Goal: Transaction & Acquisition: Purchase product/service

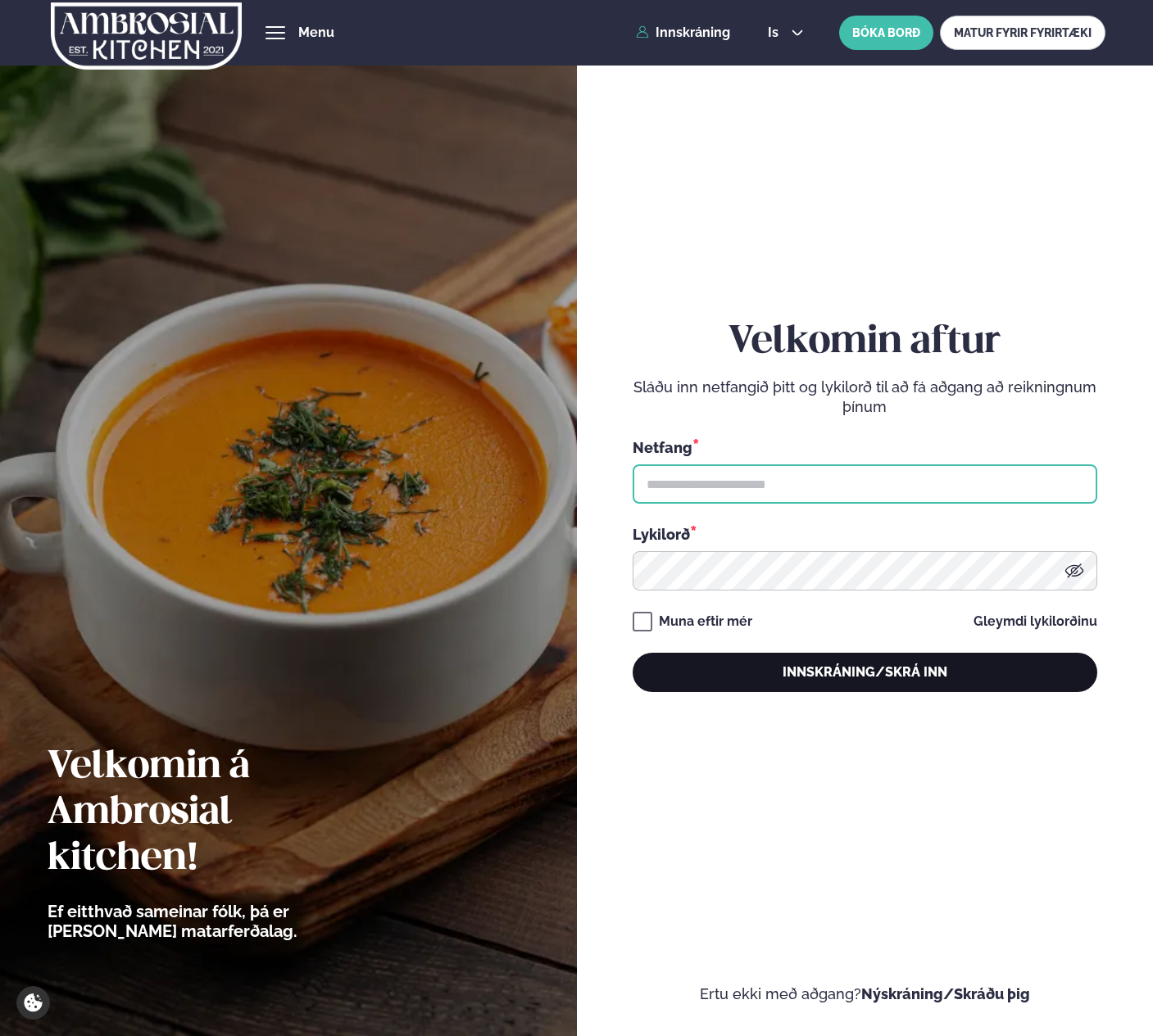
type input "**********"
click at [914, 680] on button "Innskráning/Skrá inn" at bounding box center [865, 673] width 465 height 39
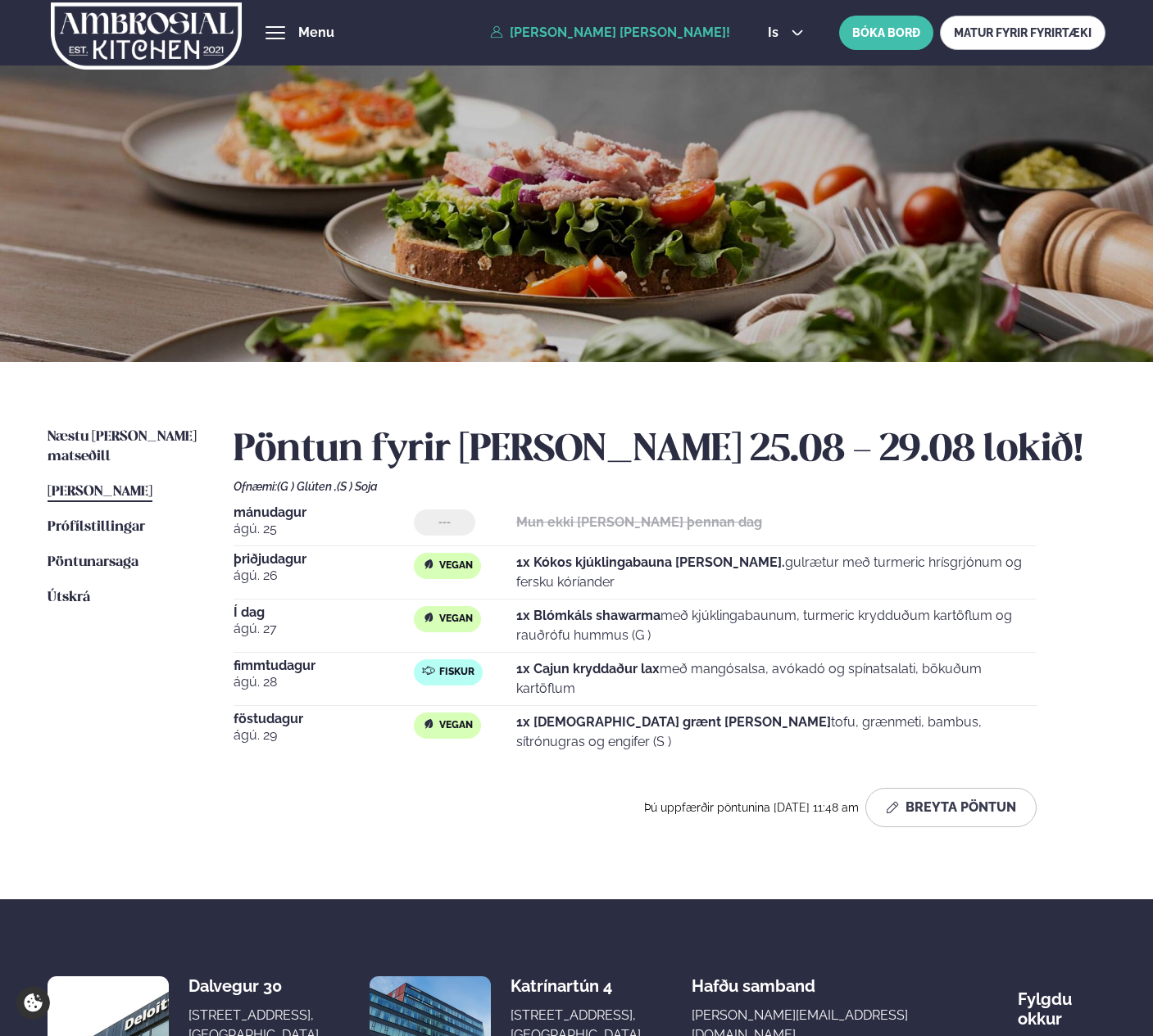
click at [42, 760] on div "Næstu [PERSON_NAME] matseðill Næsta vika [PERSON_NAME] matseðill [PERSON_NAME] …" at bounding box center [576, 631] width 1153 height 537
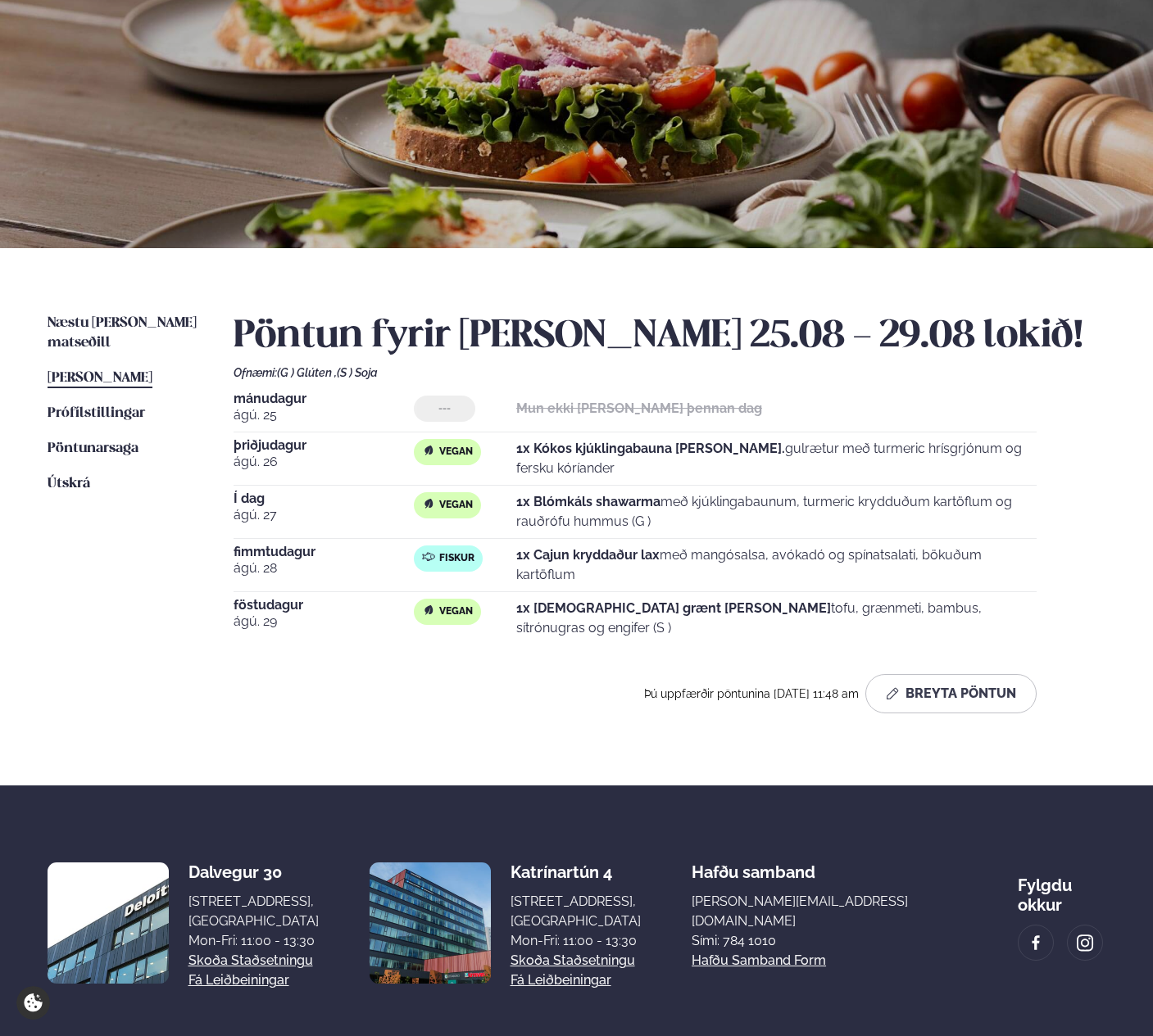
scroll to position [186, 0]
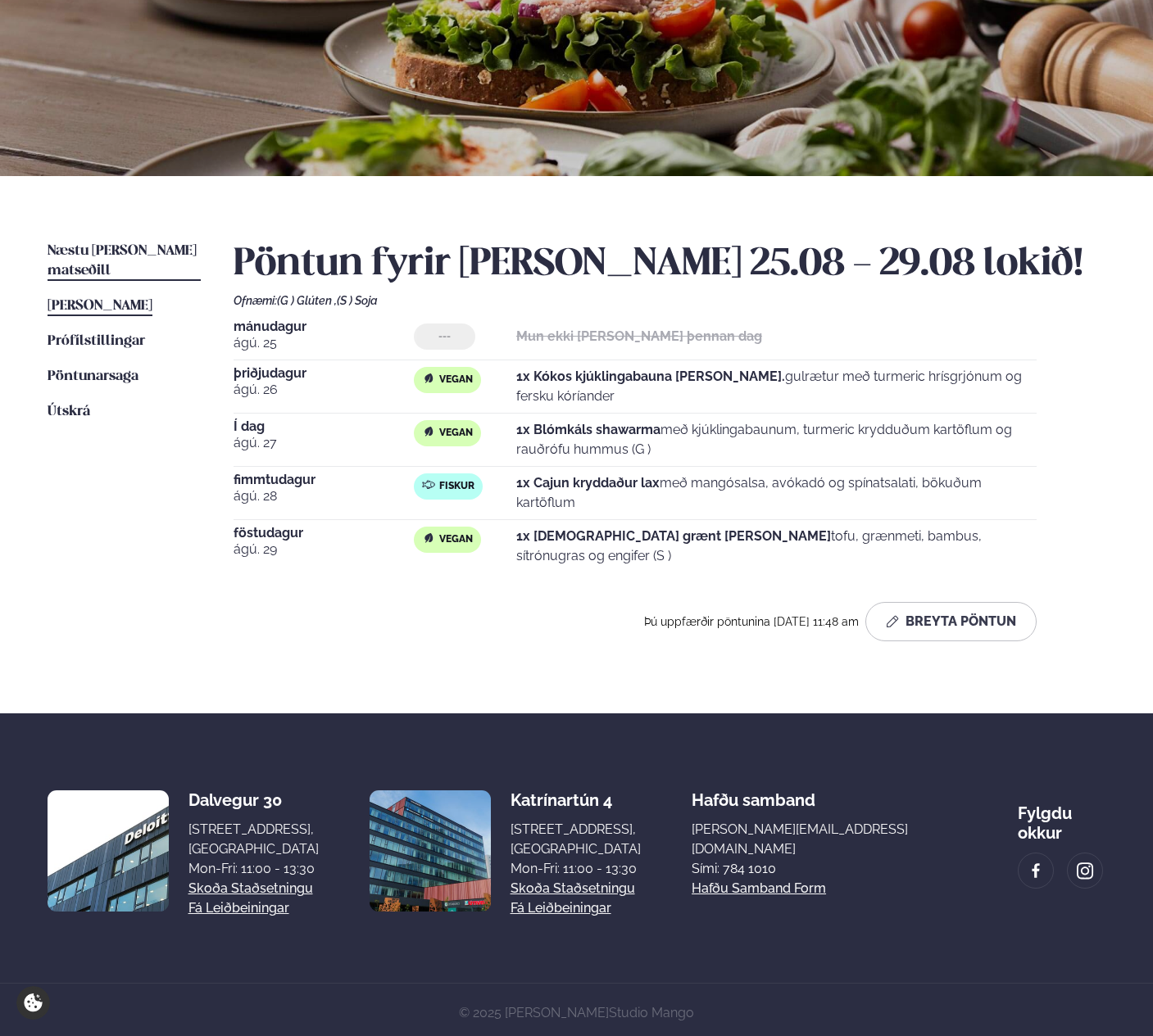
click at [106, 248] on span "Næstu [PERSON_NAME] matseðill" at bounding box center [122, 261] width 149 height 34
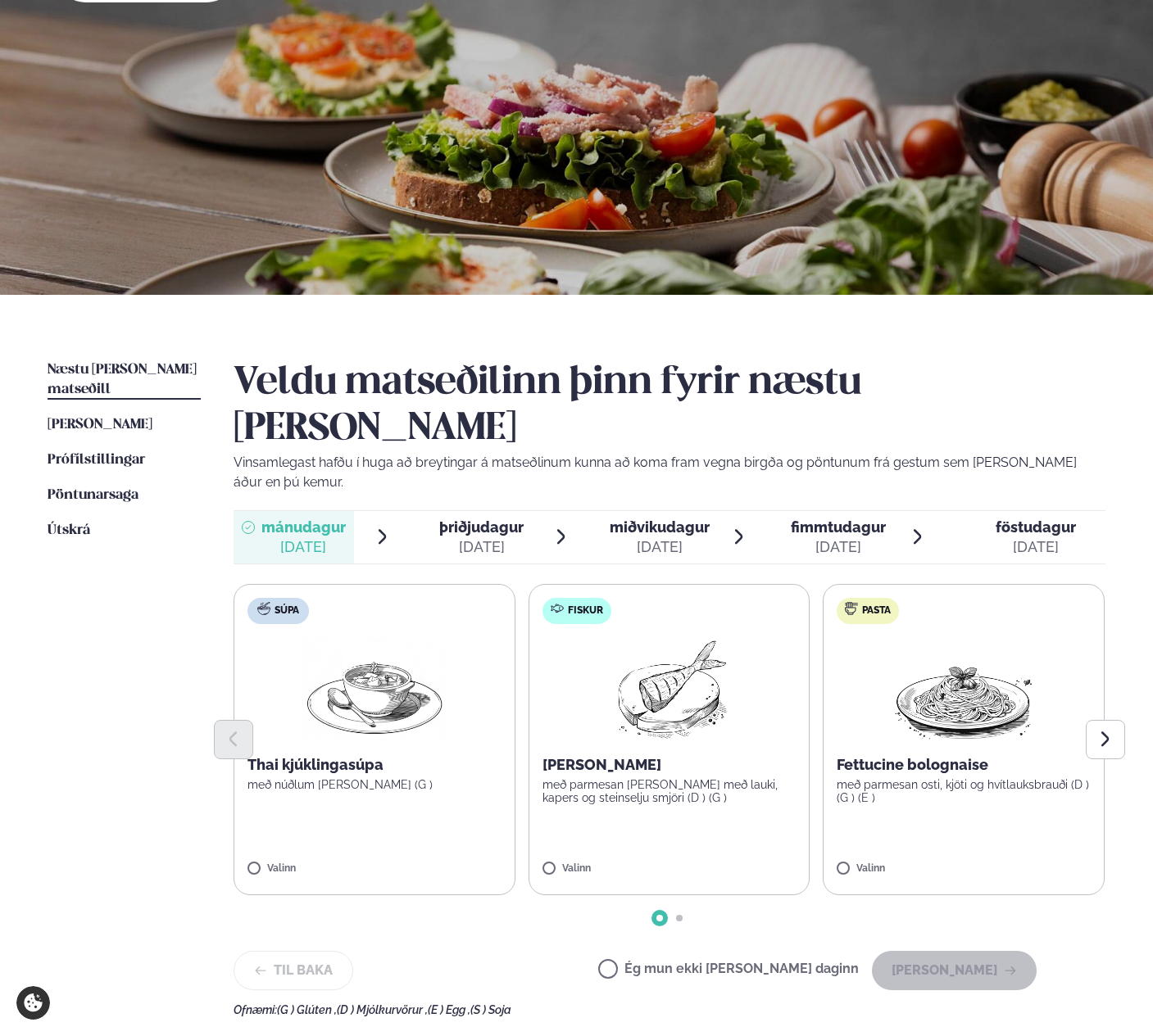
scroll to position [102, 0]
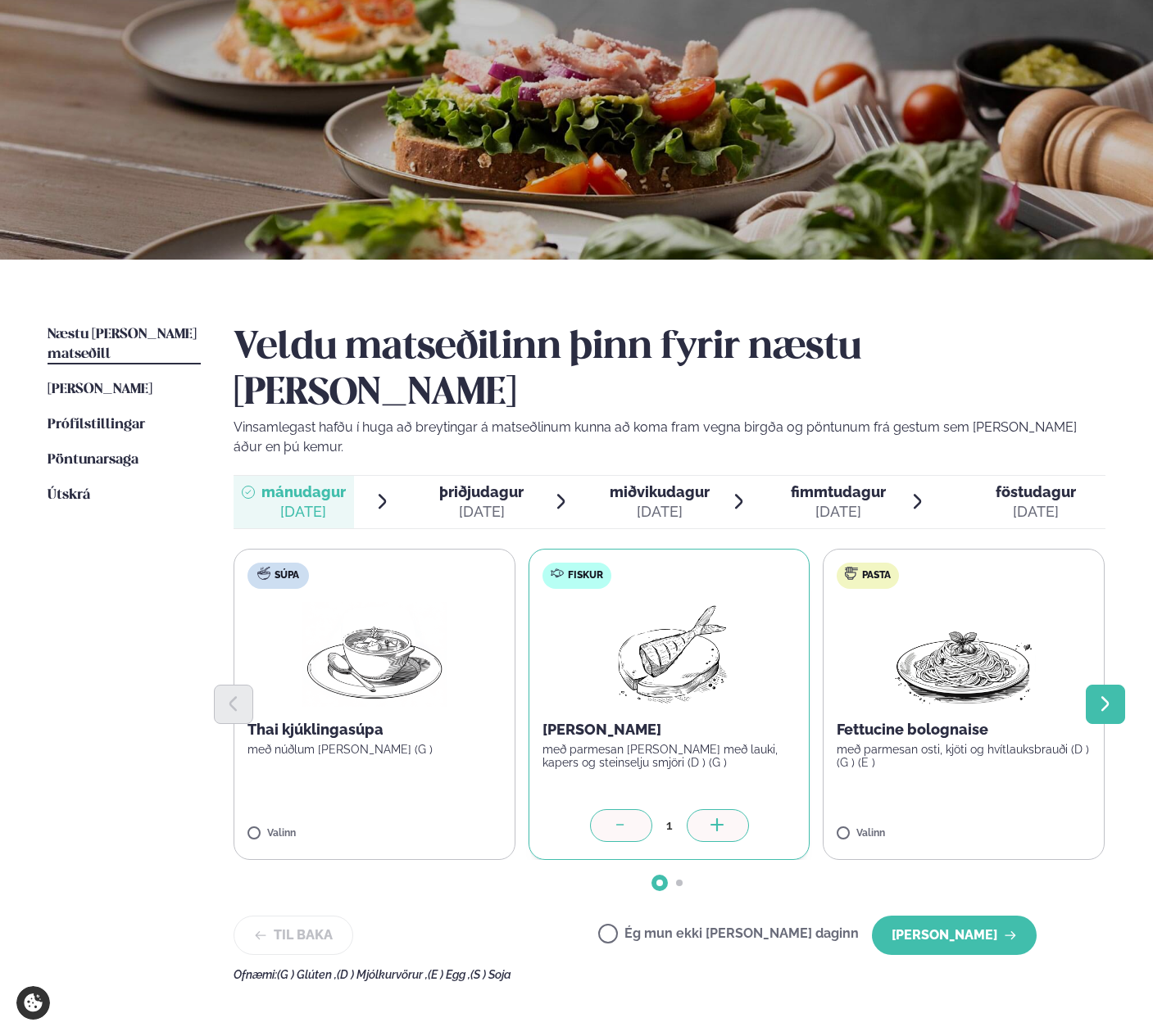
click at [1110, 695] on icon "Next slide" at bounding box center [1105, 704] width 20 height 20
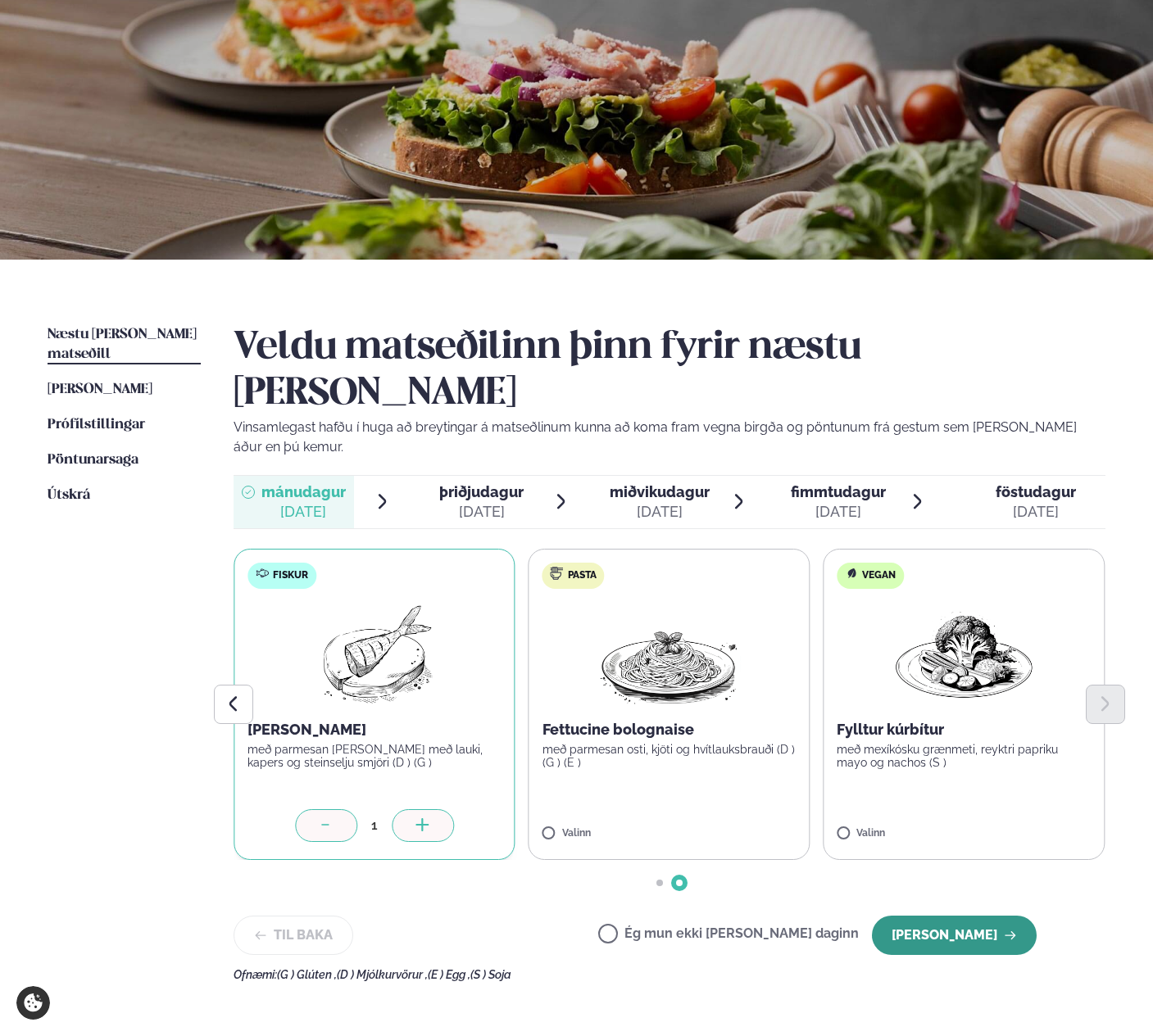
click at [967, 916] on button "[PERSON_NAME]" at bounding box center [954, 935] width 164 height 39
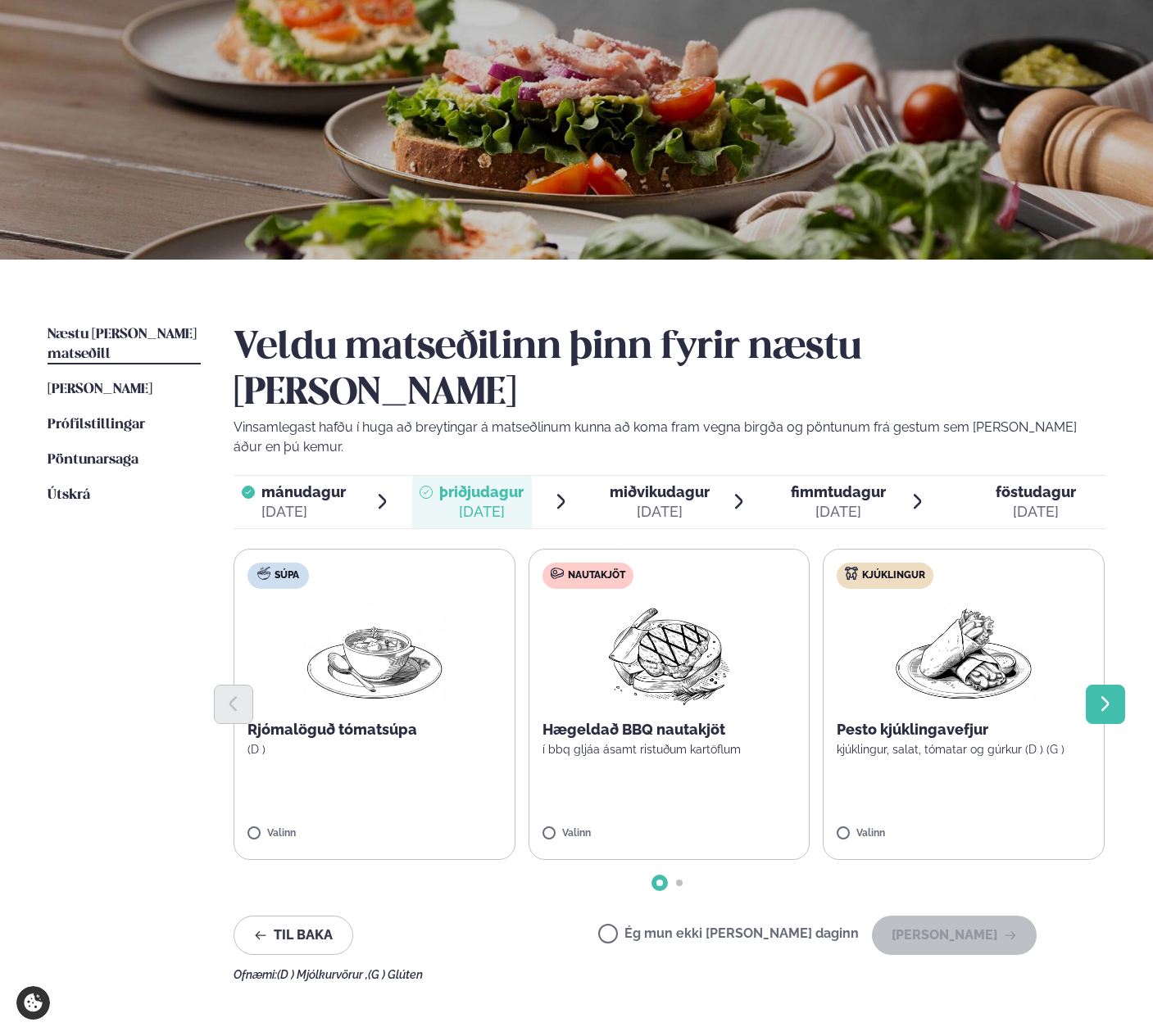
click at [1108, 695] on icon "Next slide" at bounding box center [1105, 704] width 20 height 20
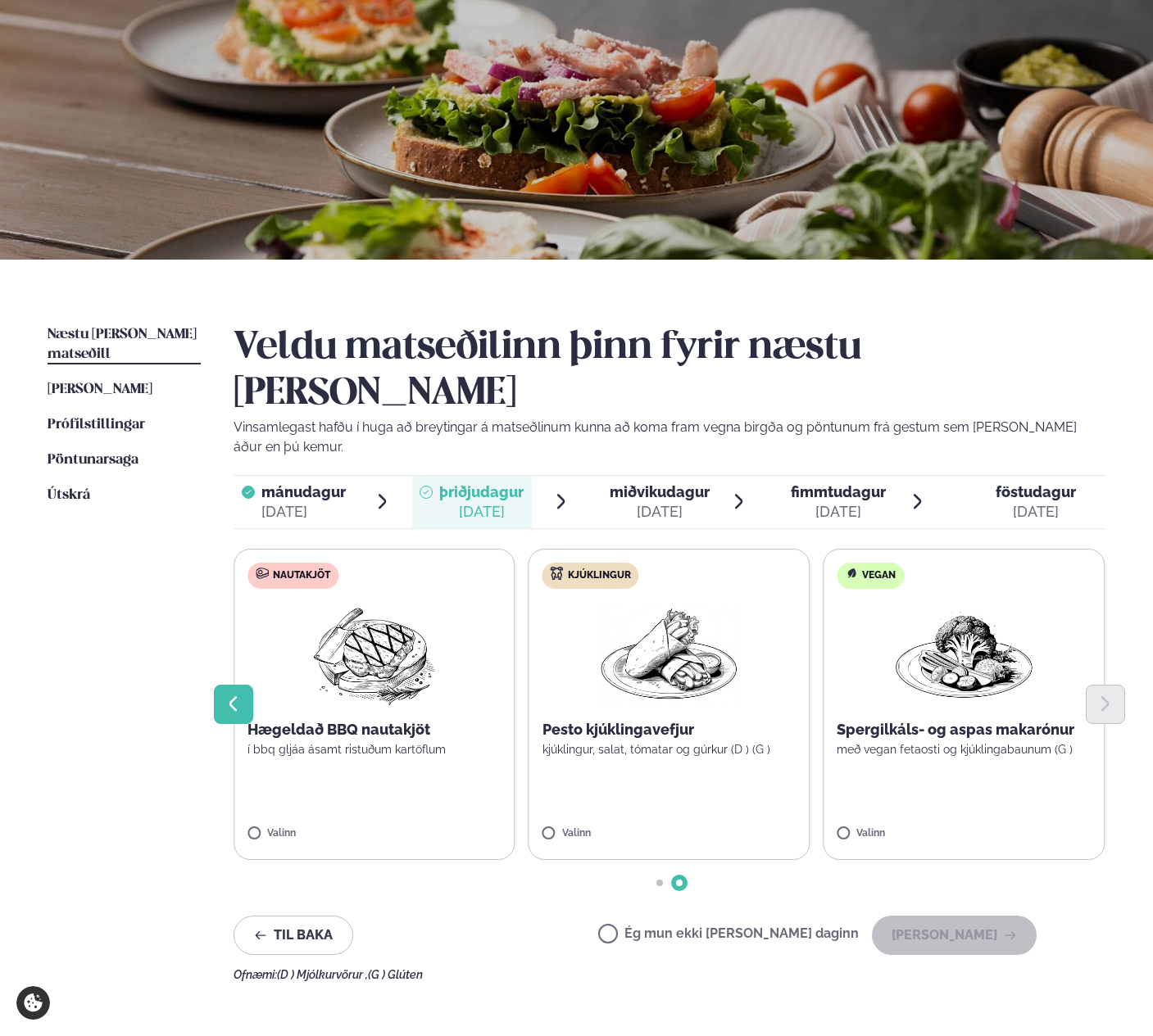
click at [227, 695] on icon "Previous slide" at bounding box center [233, 704] width 20 height 20
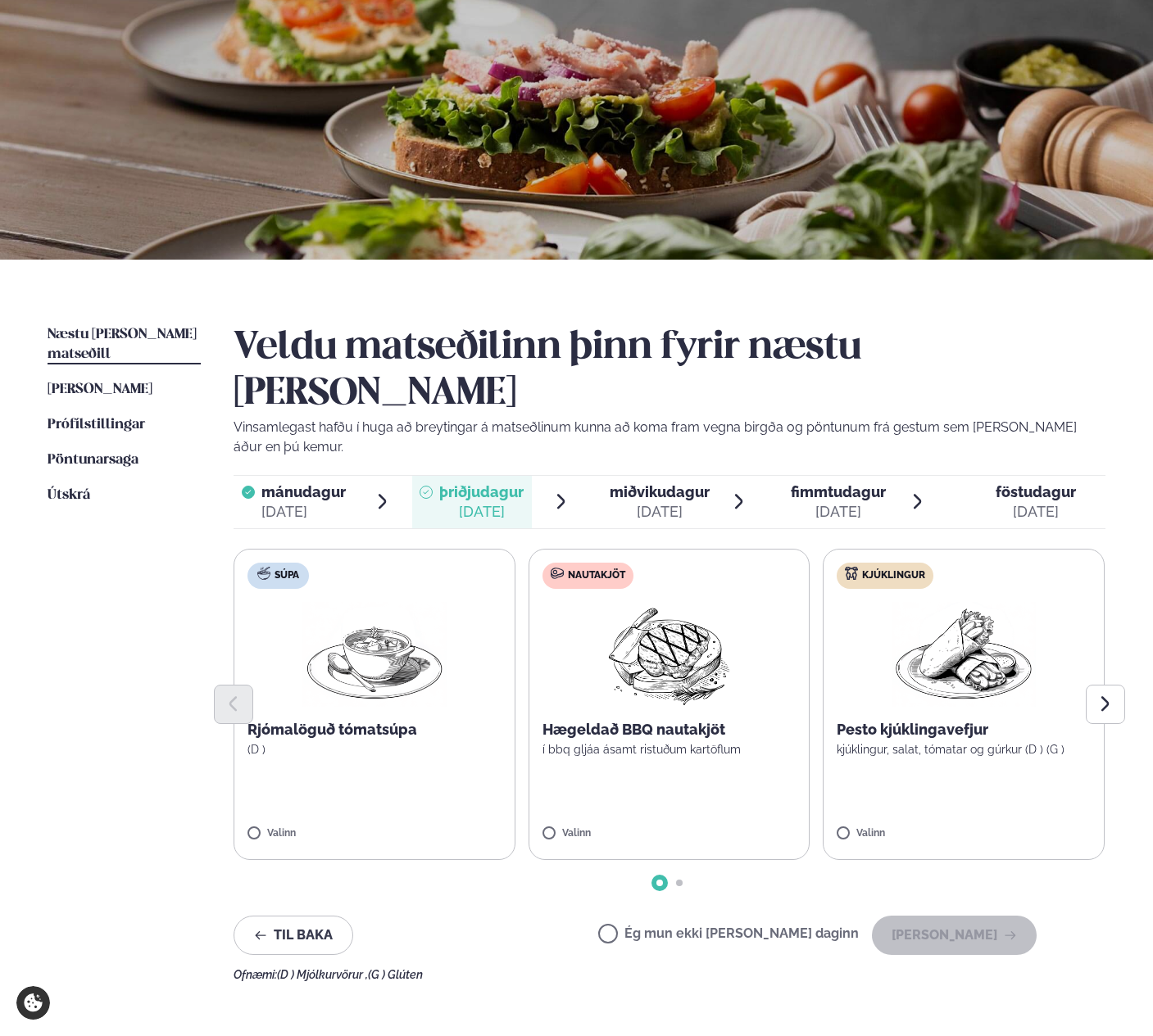
click at [759, 927] on label "Ég mun ekki [PERSON_NAME] daginn" at bounding box center [728, 935] width 260 height 17
click at [1012, 916] on button "[PERSON_NAME]" at bounding box center [954, 935] width 164 height 39
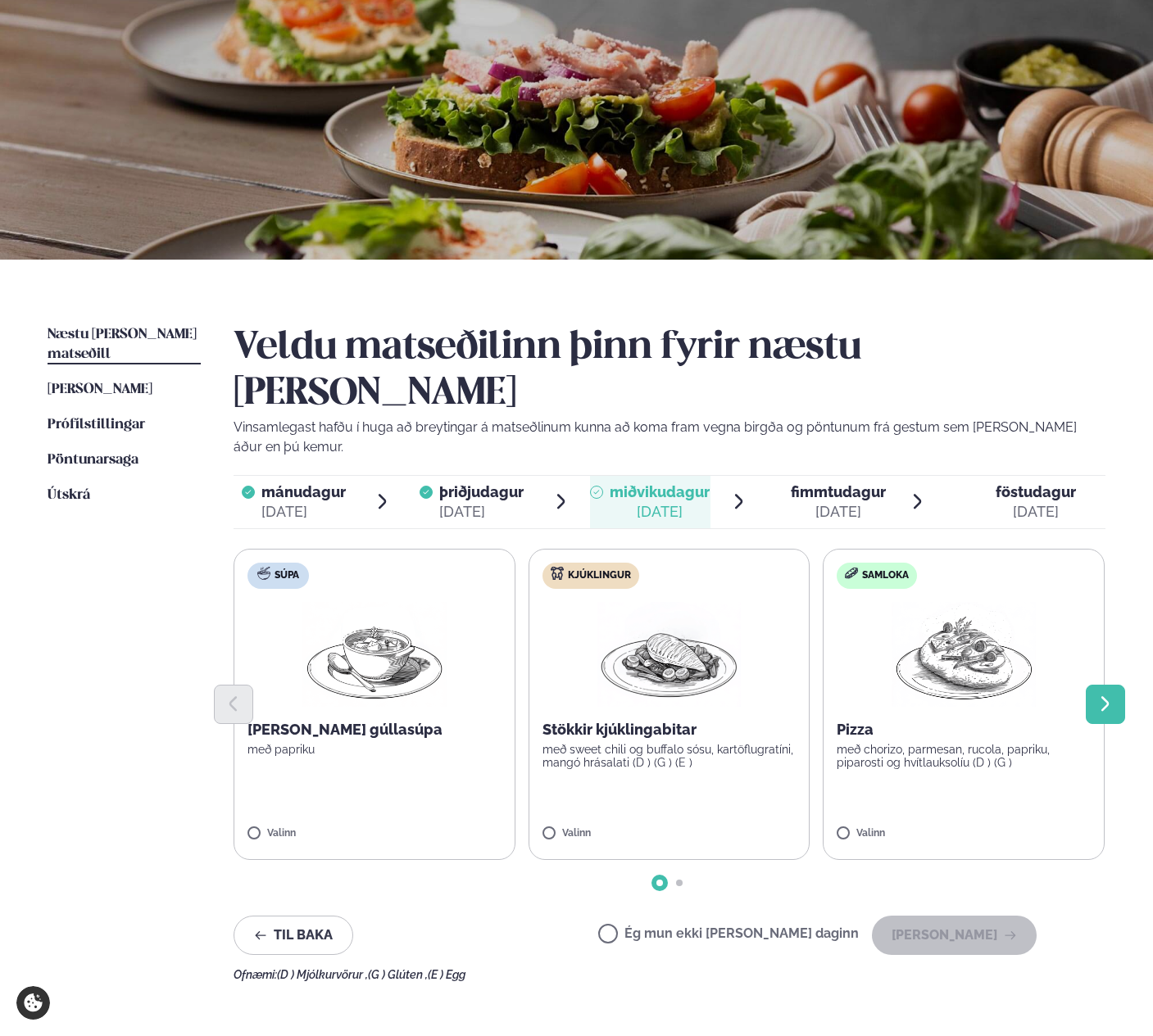
click at [1114, 695] on icon "Next slide" at bounding box center [1105, 704] width 20 height 20
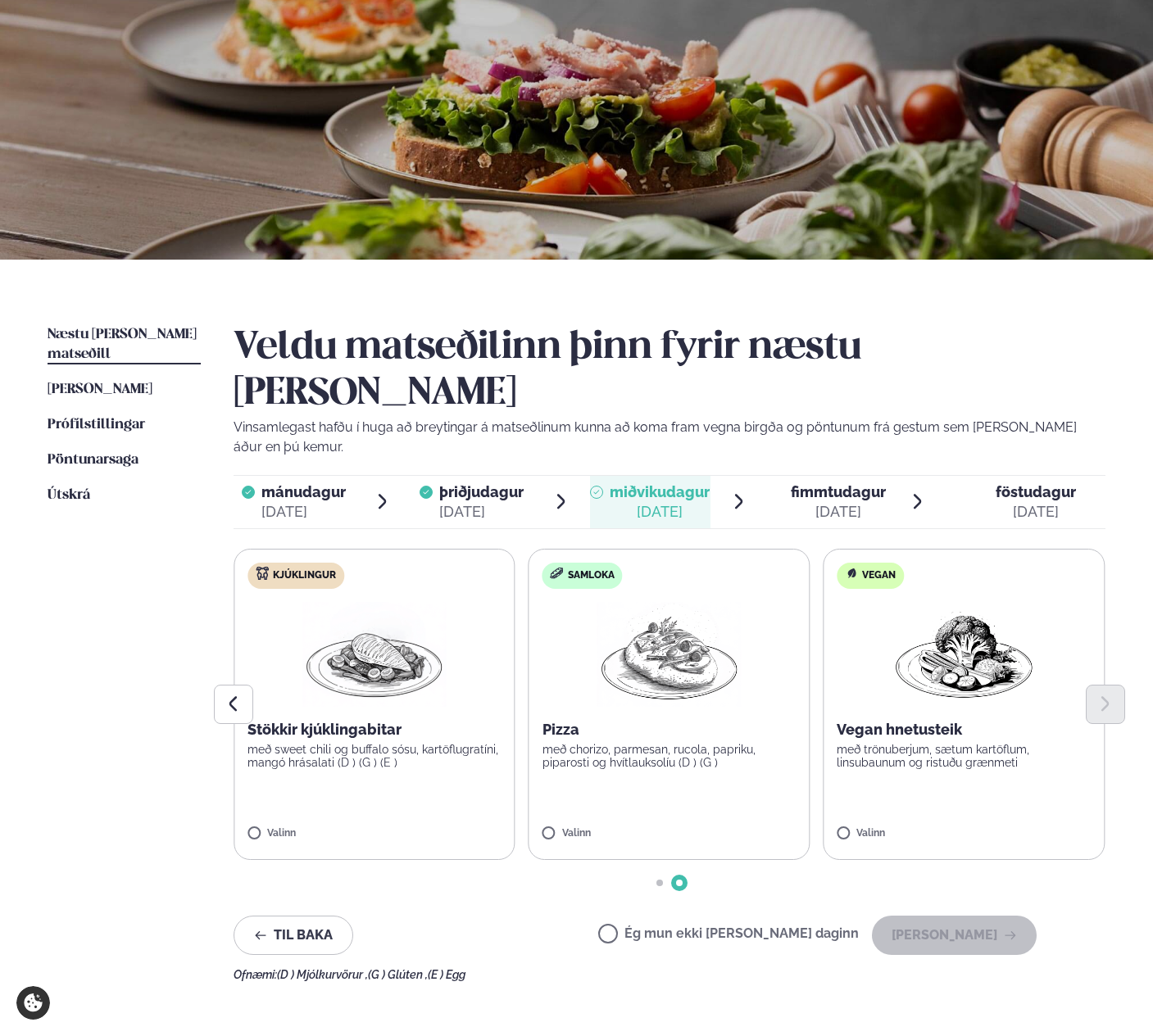
click at [727, 927] on label "Ég mun ekki [PERSON_NAME] daginn" at bounding box center [728, 935] width 260 height 17
click at [928, 916] on button "[PERSON_NAME]" at bounding box center [954, 935] width 164 height 39
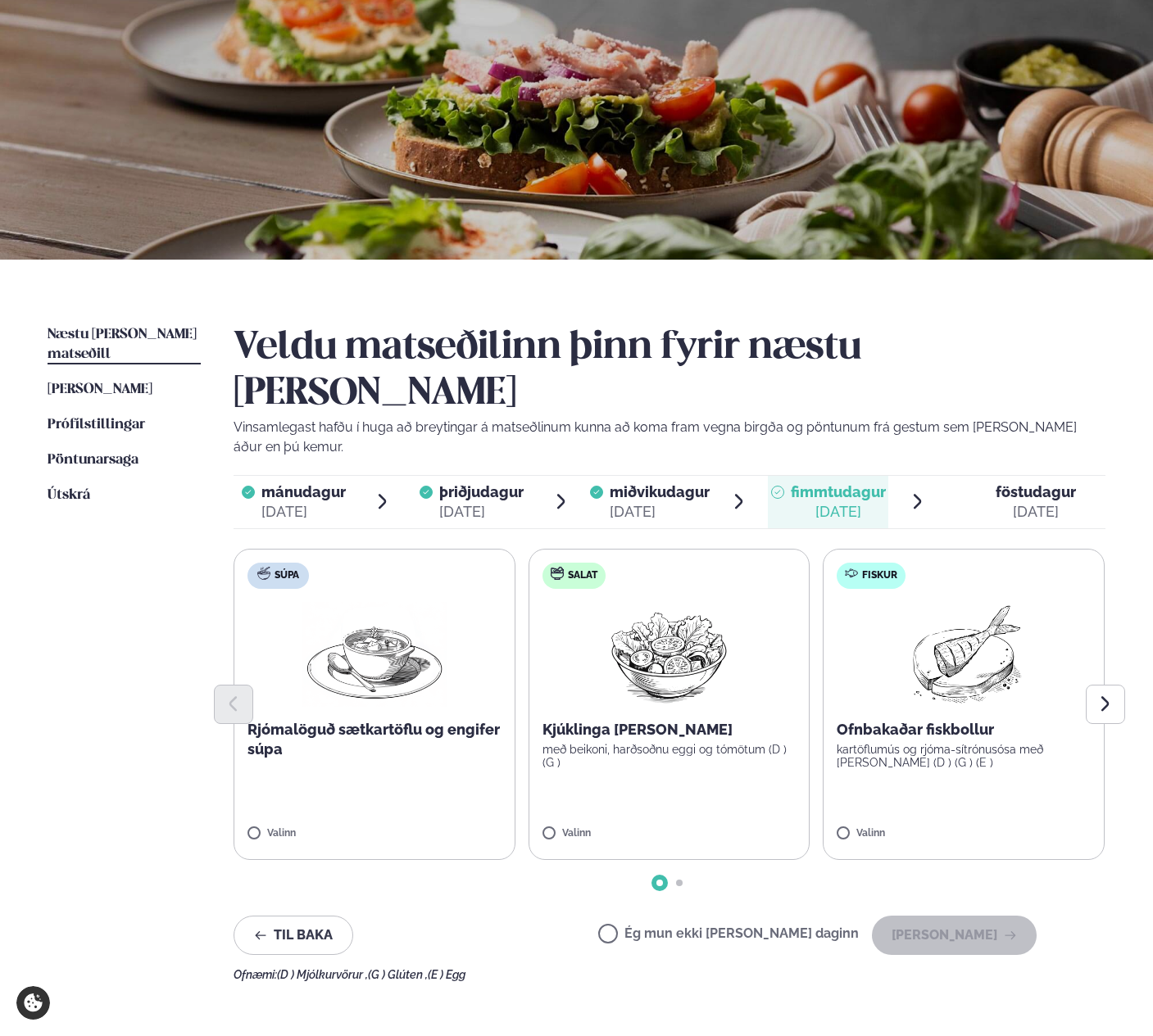
click at [880, 828] on div "Valinn" at bounding box center [964, 837] width 254 height 18
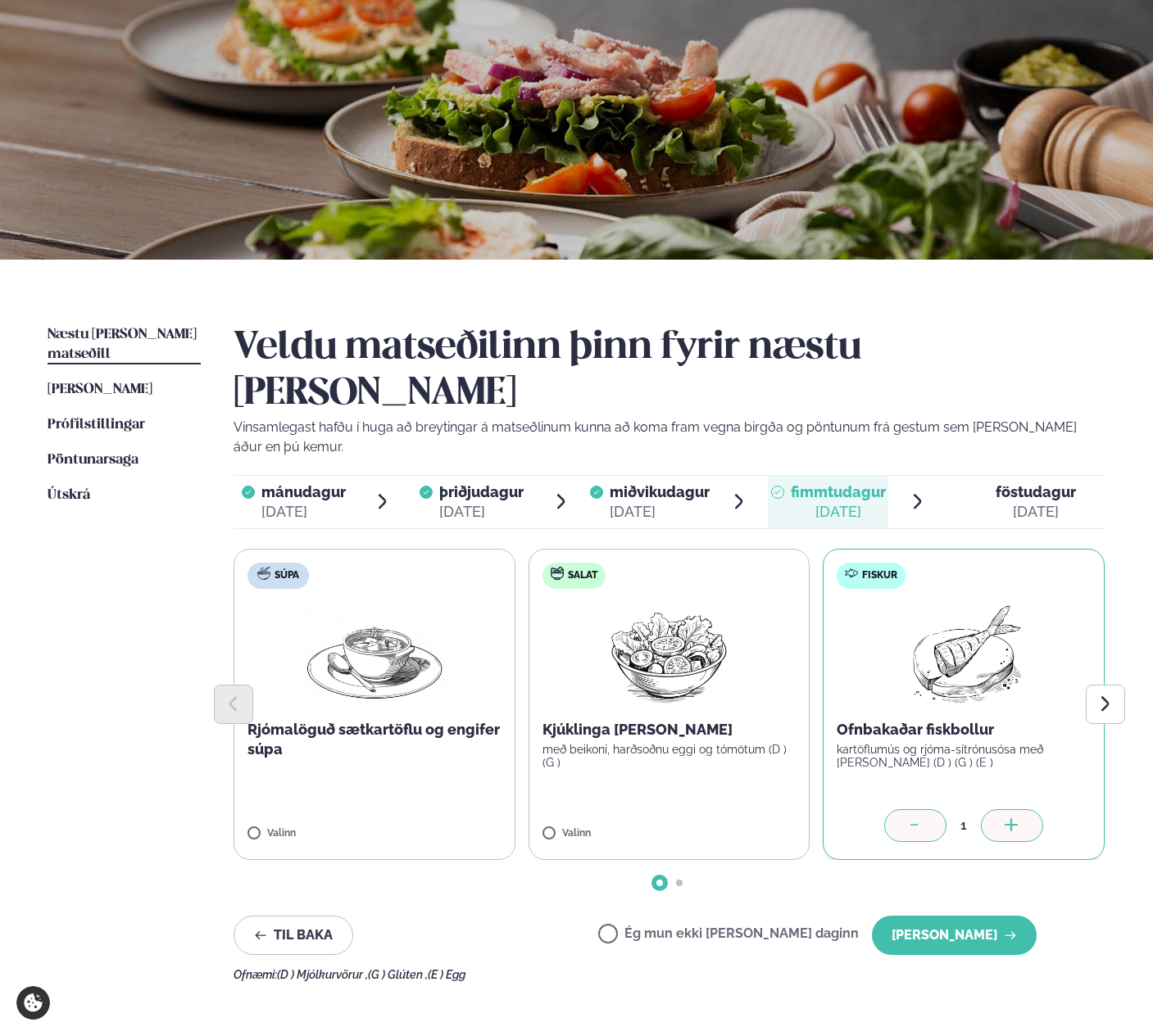
click at [1127, 635] on div "Næstu [PERSON_NAME] matseðill Næsta vika [PERSON_NAME] matseðill [PERSON_NAME] …" at bounding box center [576, 649] width 1153 height 780
click at [1118, 685] on button "Next slide" at bounding box center [1106, 704] width 39 height 39
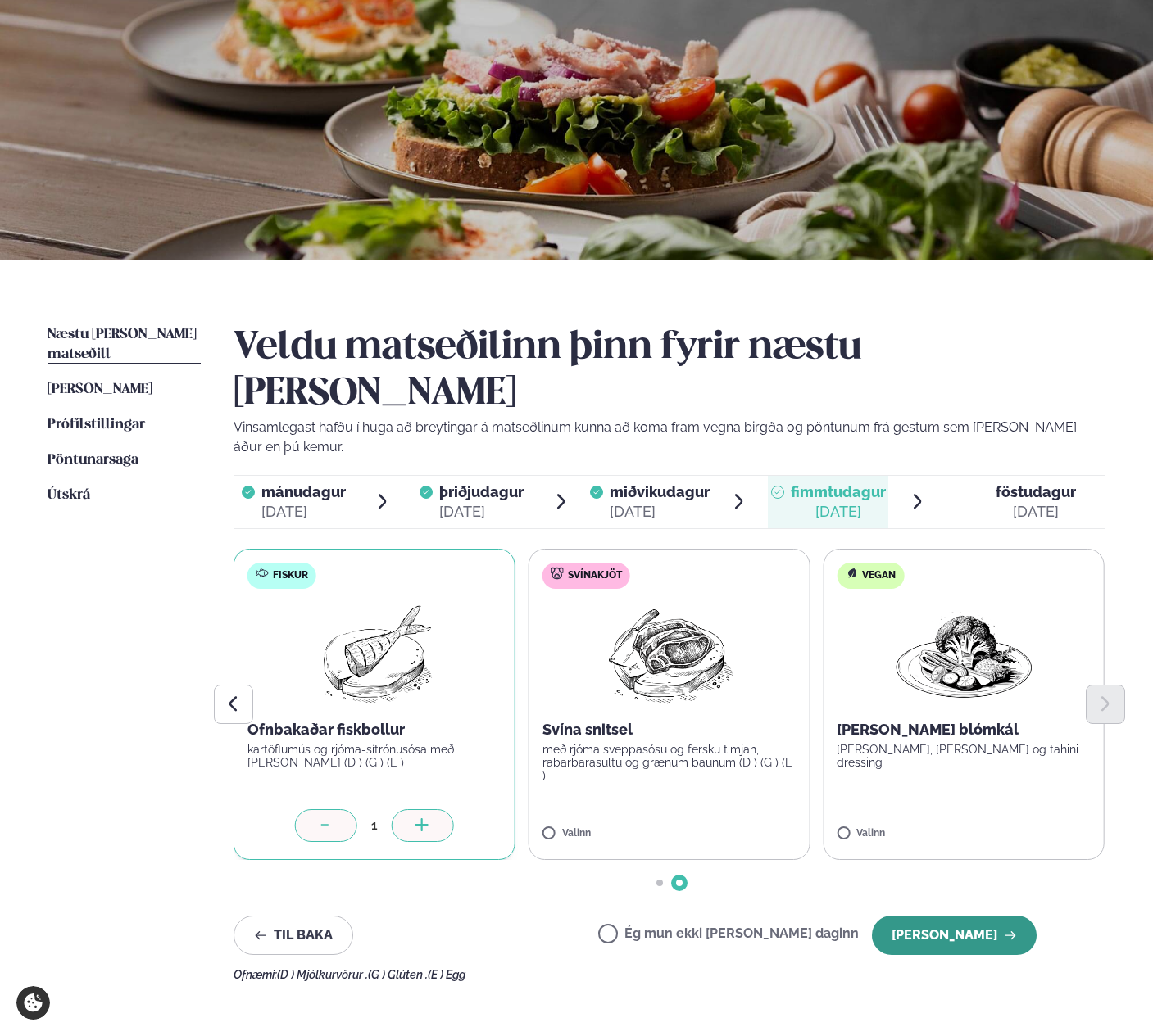
click at [992, 916] on button "[PERSON_NAME]" at bounding box center [954, 935] width 164 height 39
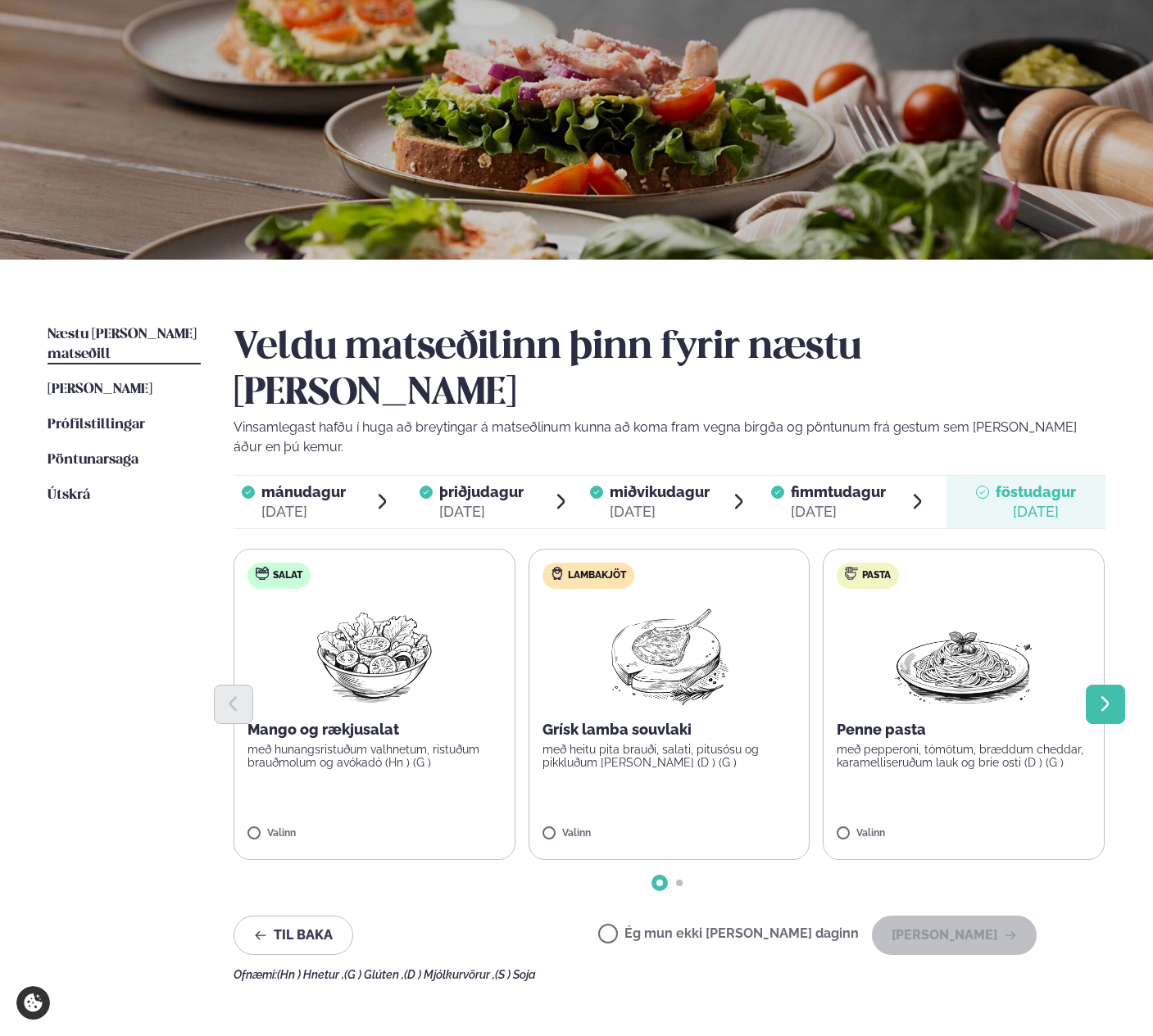
click at [1104, 695] on icon "Next slide" at bounding box center [1105, 704] width 20 height 20
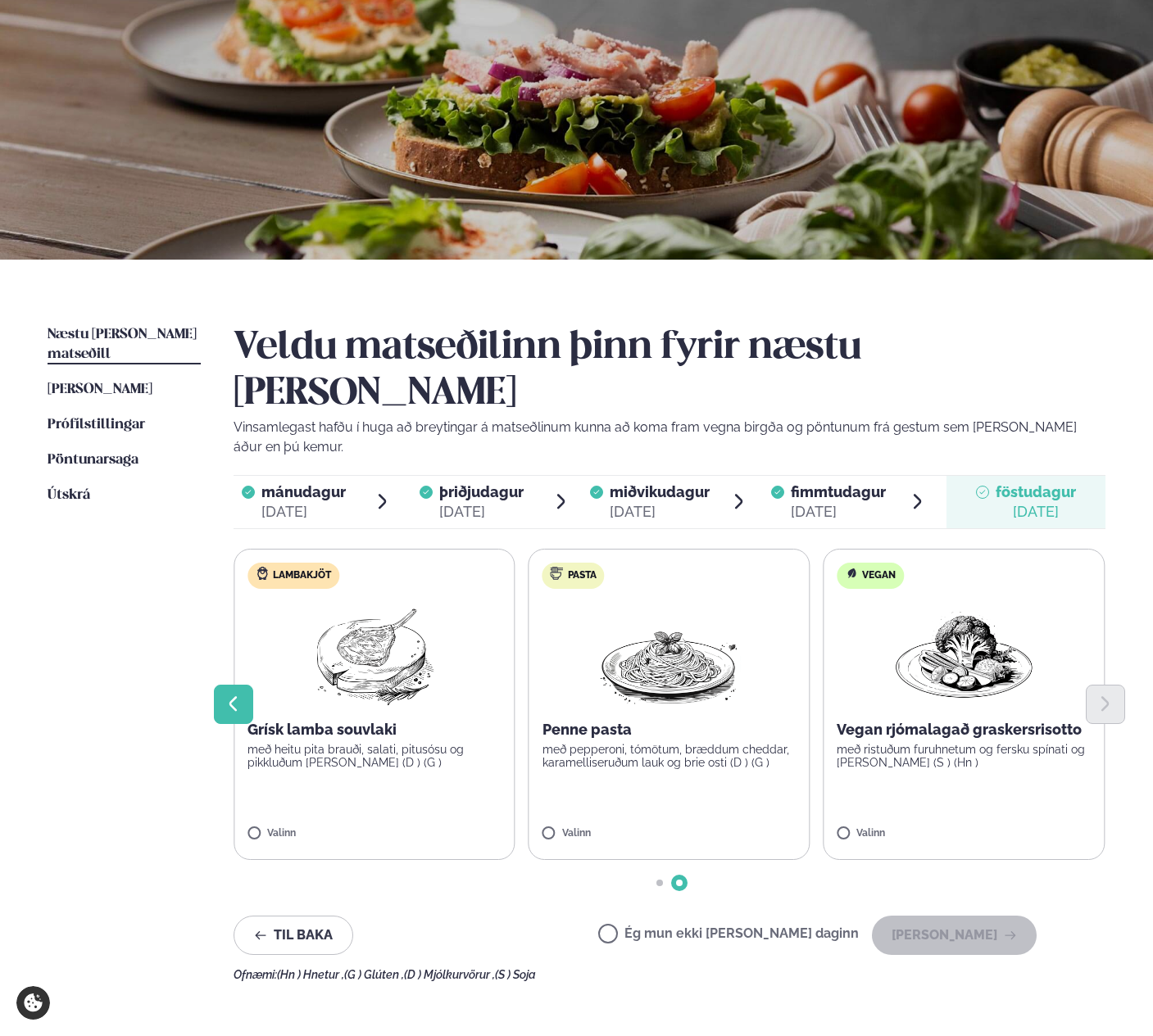
click at [221, 685] on button "Previous slide" at bounding box center [234, 704] width 39 height 39
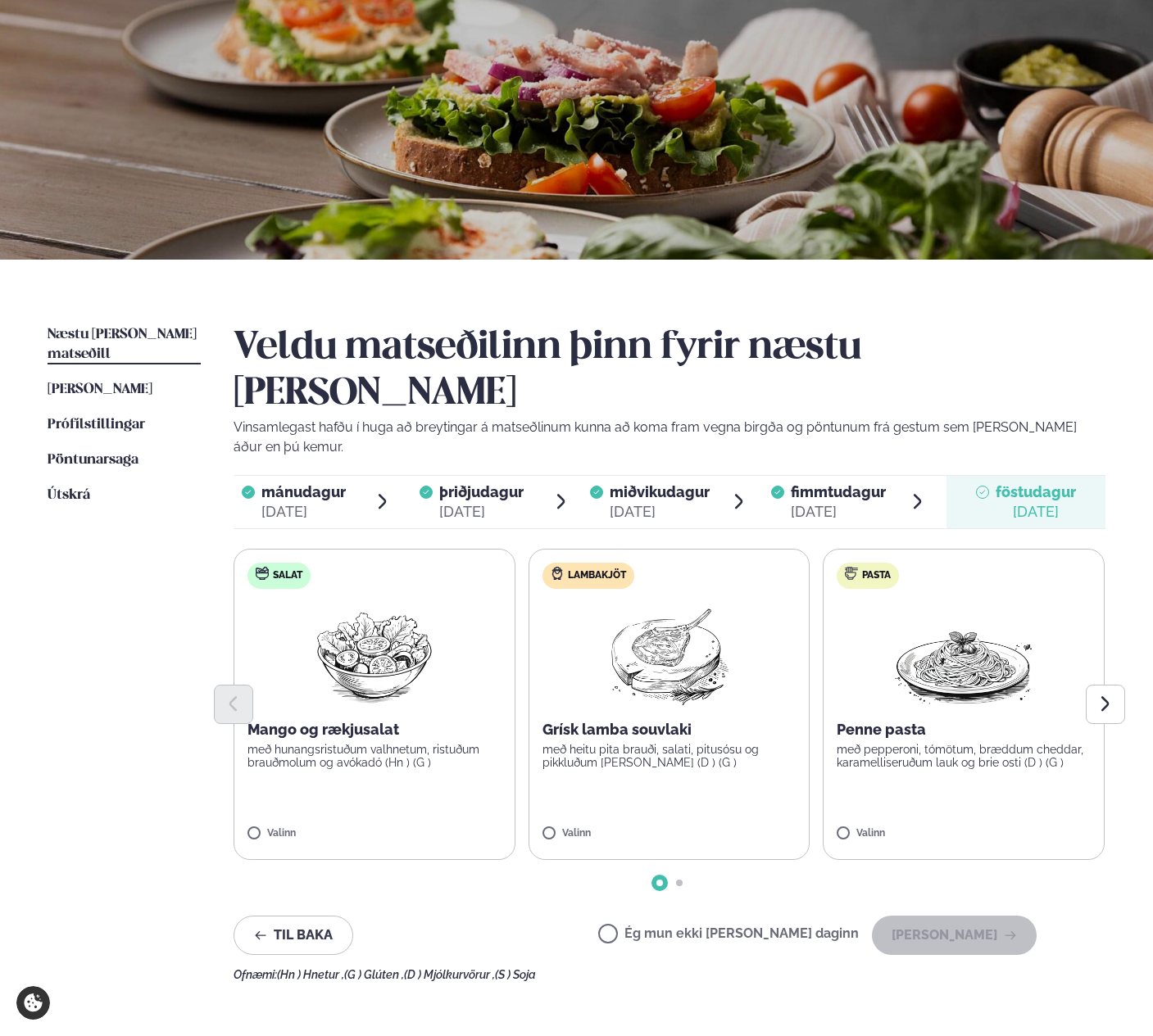
click at [854, 927] on label "Ég mun ekki [PERSON_NAME] daginn" at bounding box center [728, 935] width 260 height 17
click at [955, 916] on button "[PERSON_NAME]" at bounding box center [954, 935] width 164 height 39
